Goal: Feedback & Contribution: Submit feedback/report problem

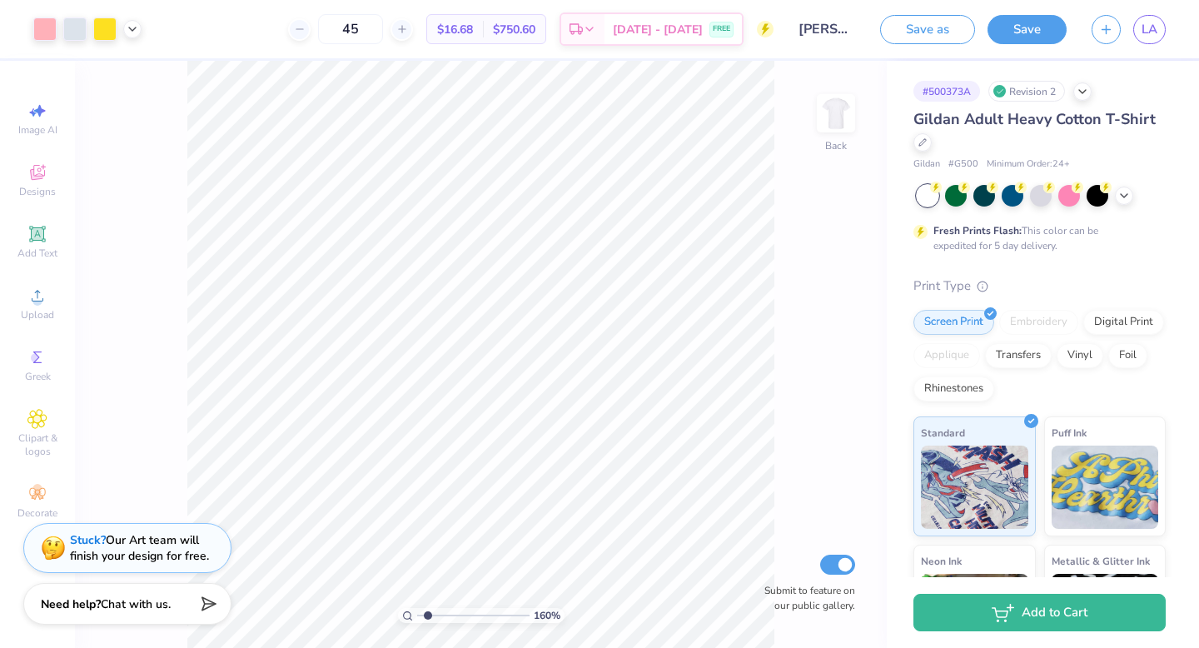
click at [427, 616] on input "range" at bounding box center [473, 615] width 112 height 15
click at [442, 616] on input "range" at bounding box center [473, 615] width 112 height 15
click at [1084, 93] on icon at bounding box center [1082, 89] width 13 height 13
type input "1"
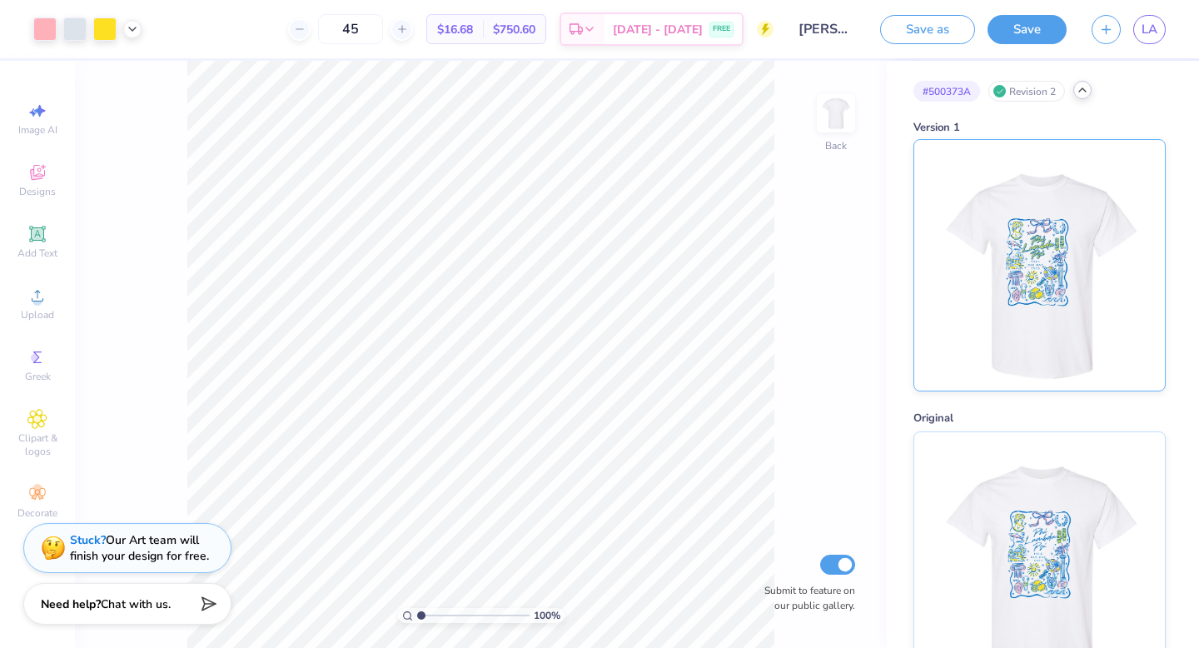
scroll to position [47, 0]
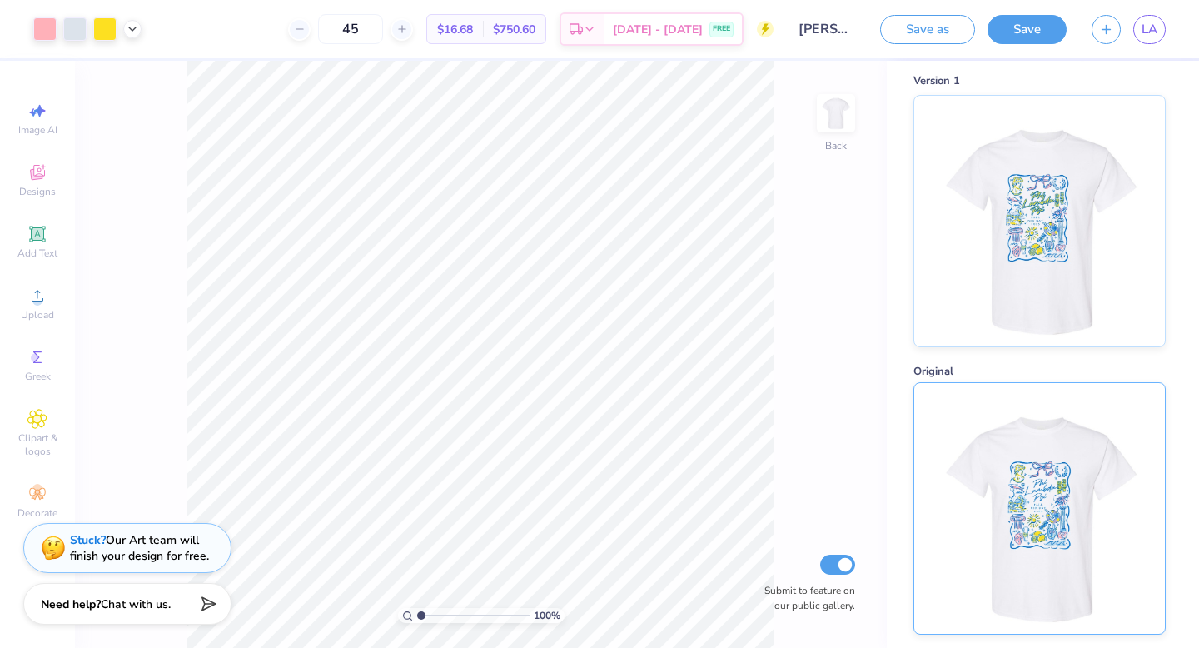
click at [1049, 504] on img at bounding box center [1039, 508] width 207 height 251
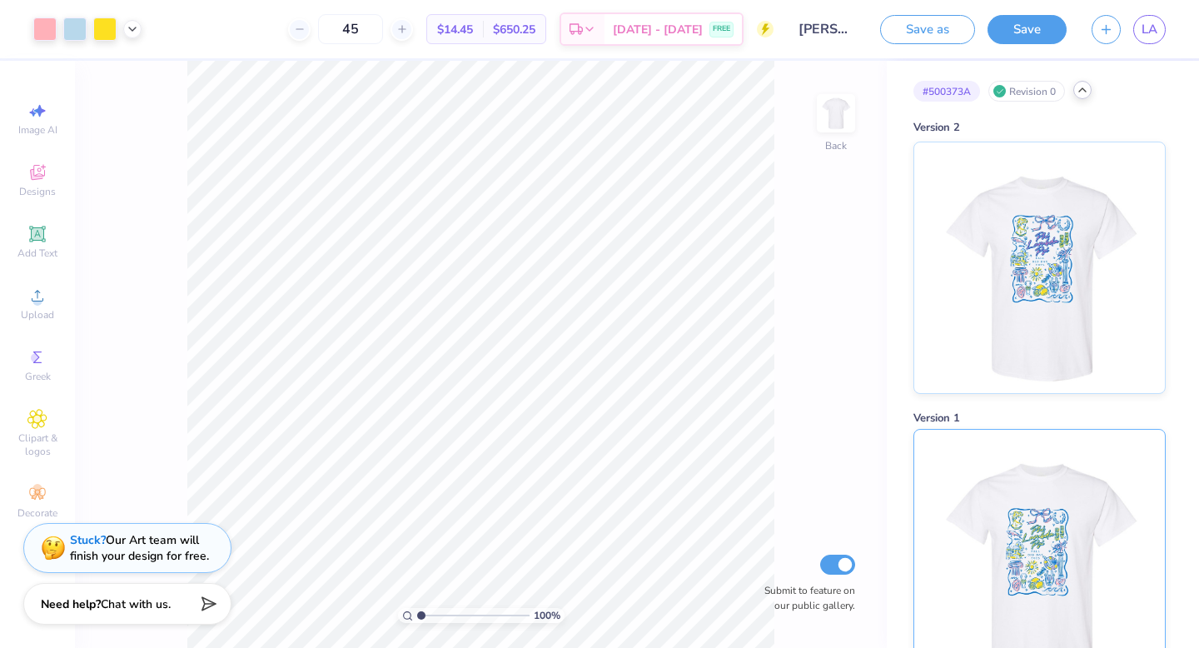
click at [1029, 563] on img at bounding box center [1039, 555] width 207 height 251
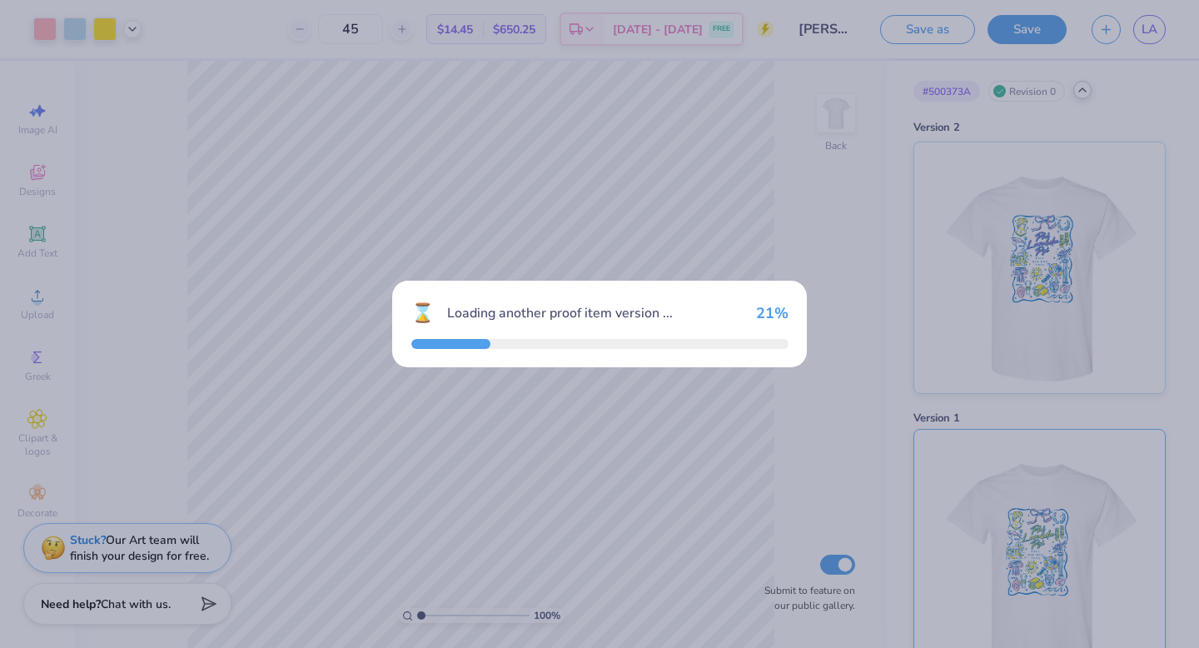
type input "24"
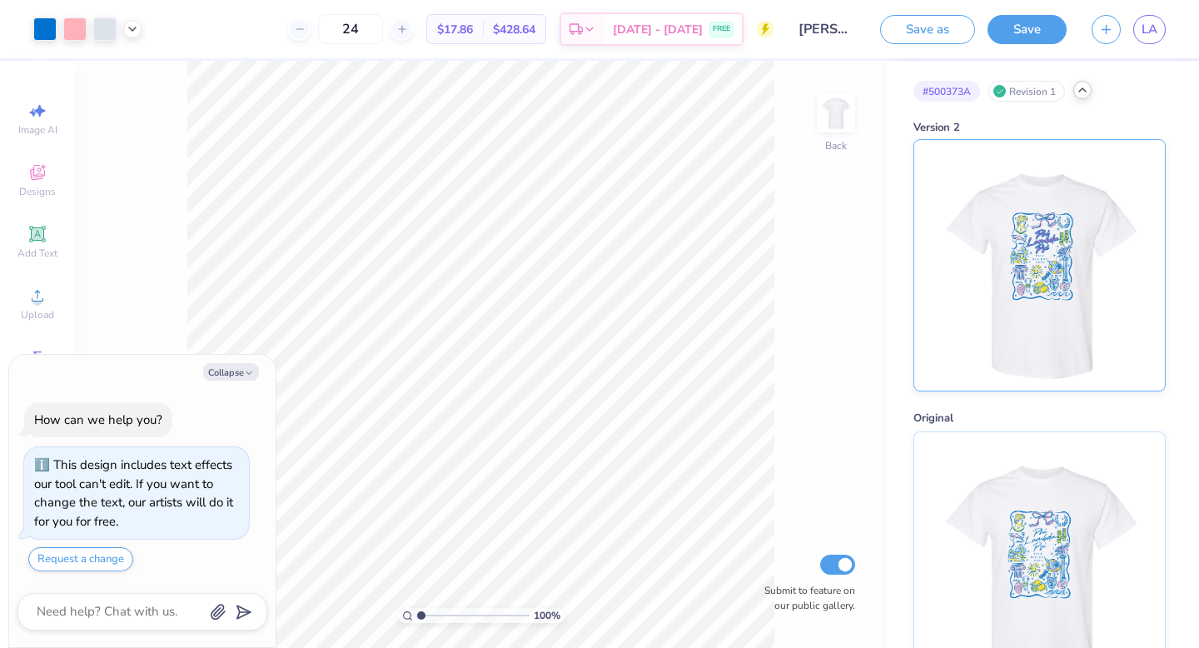
click at [1046, 277] on img at bounding box center [1039, 265] width 207 height 251
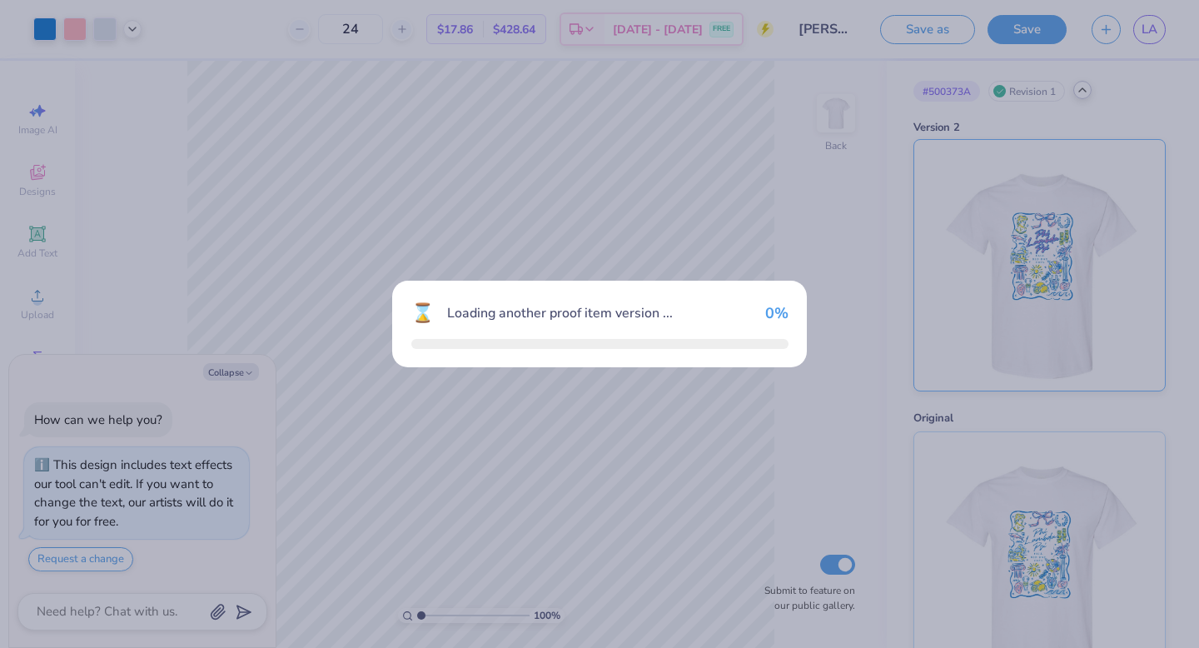
type textarea "x"
type input "45"
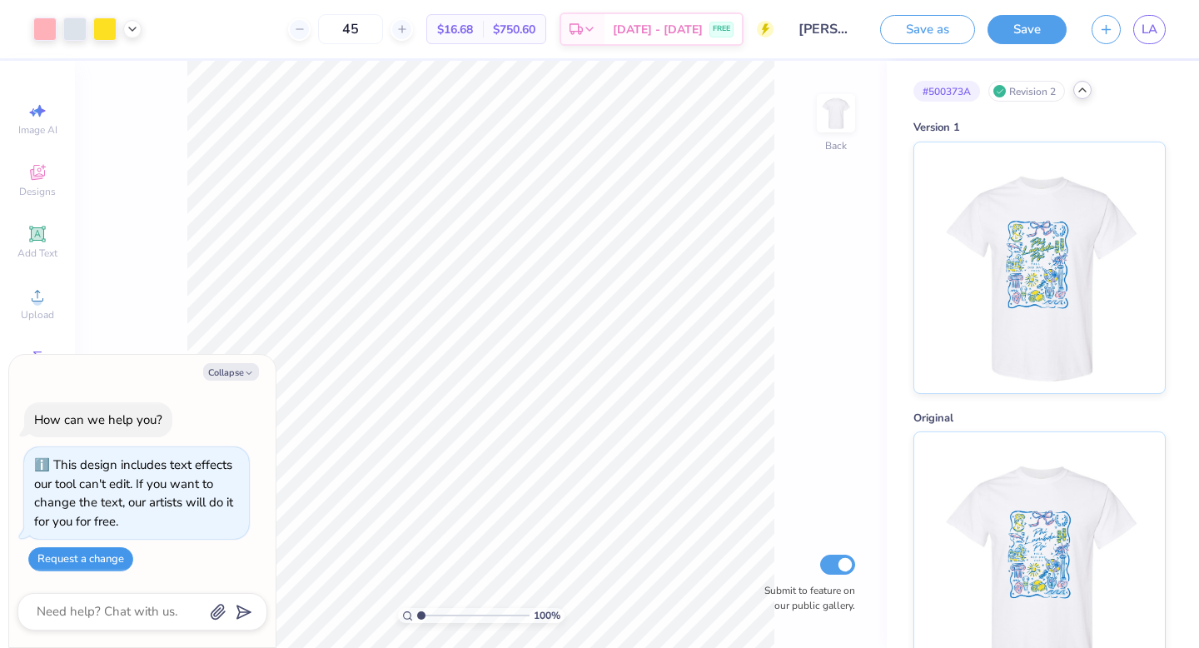
click at [92, 555] on button "Request a change" at bounding box center [80, 559] width 105 height 24
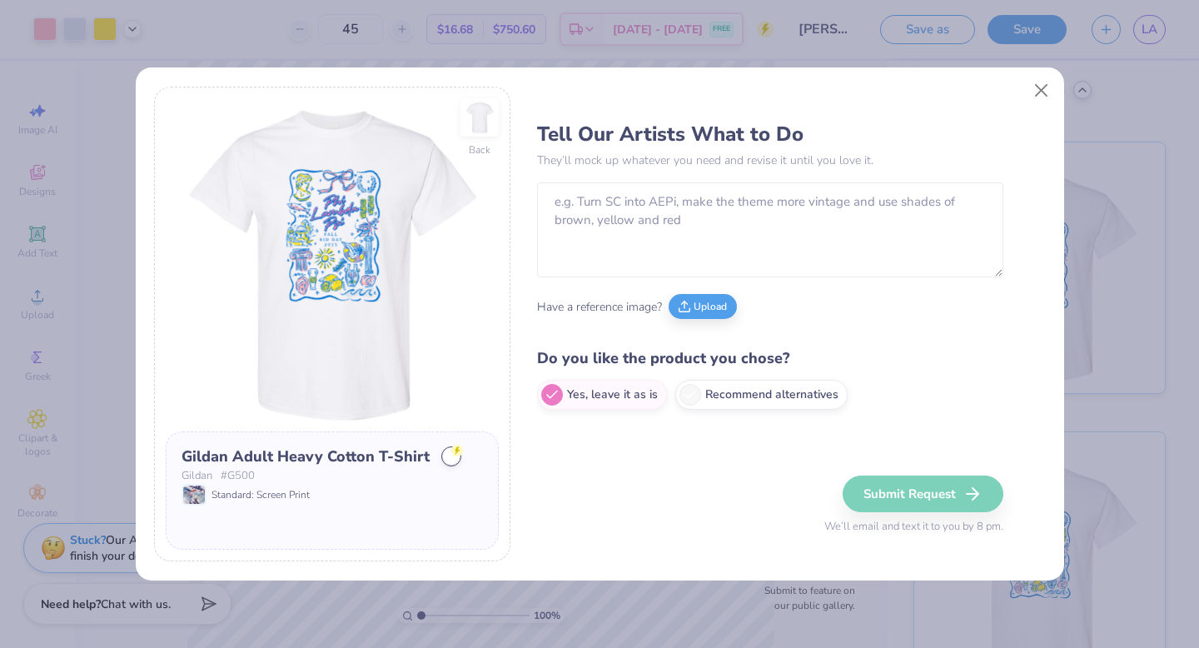
type textarea "x"
click at [678, 218] on textarea at bounding box center [770, 229] width 466 height 95
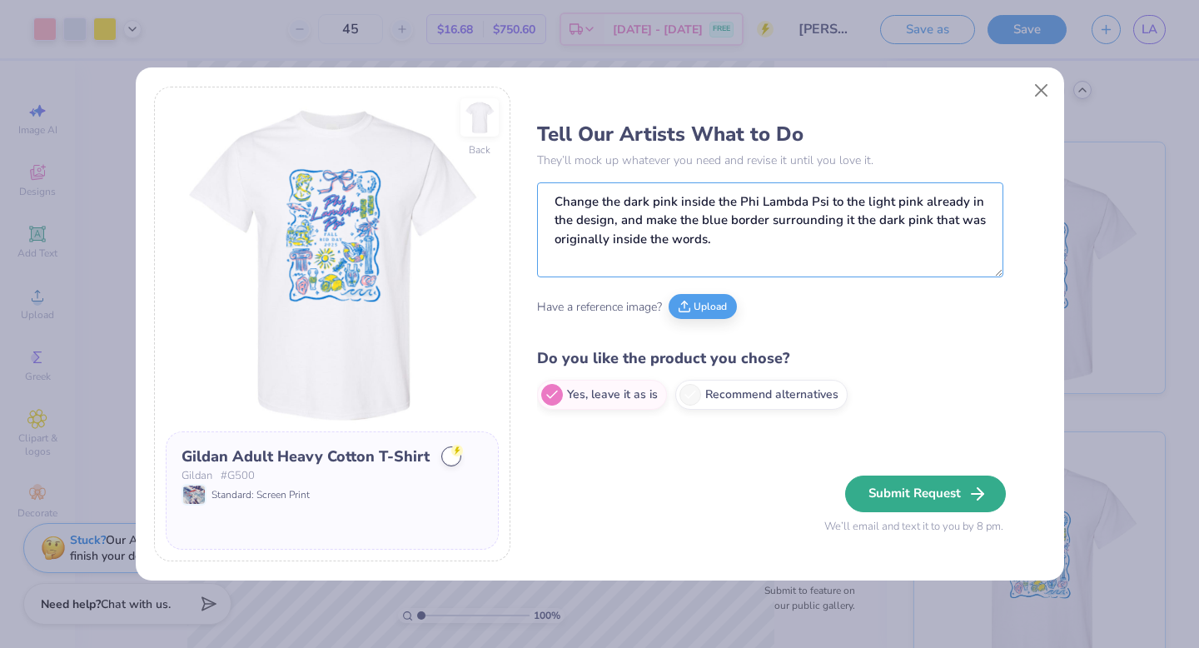
type textarea "Change the dark pink inside the Phi Lambda Psi to the light pink already in the…"
click at [900, 496] on button "Submit Request" at bounding box center [925, 494] width 161 height 37
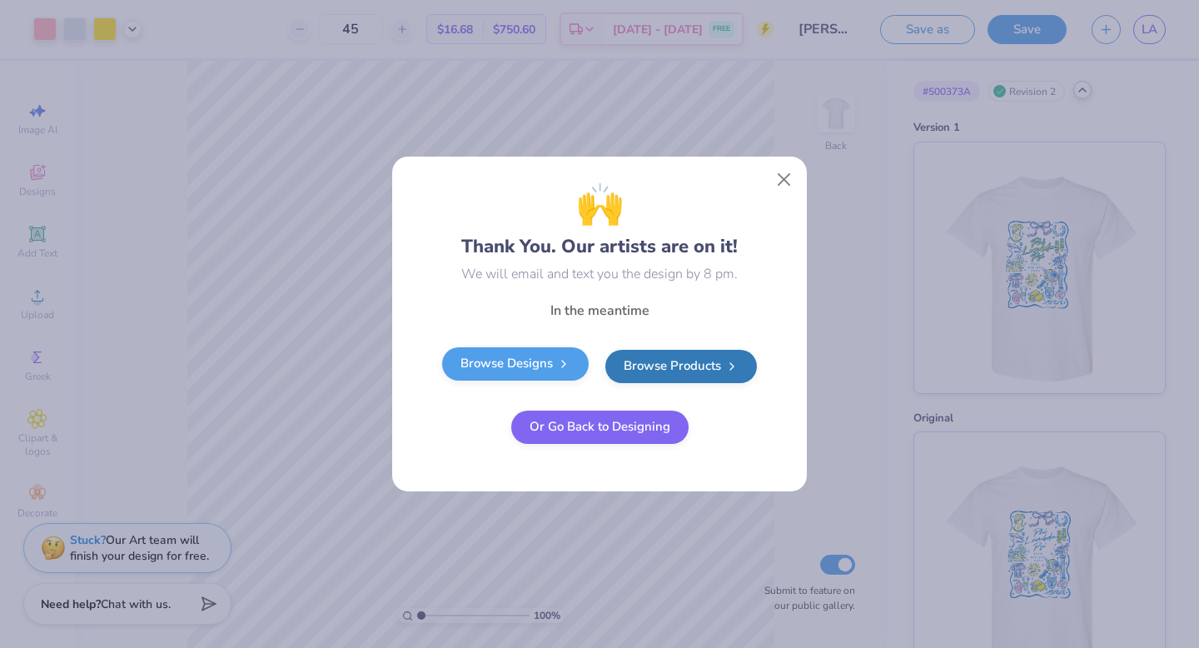
click at [531, 364] on link "Browse Designs" at bounding box center [515, 363] width 147 height 33
